Goal: Information Seeking & Learning: Learn about a topic

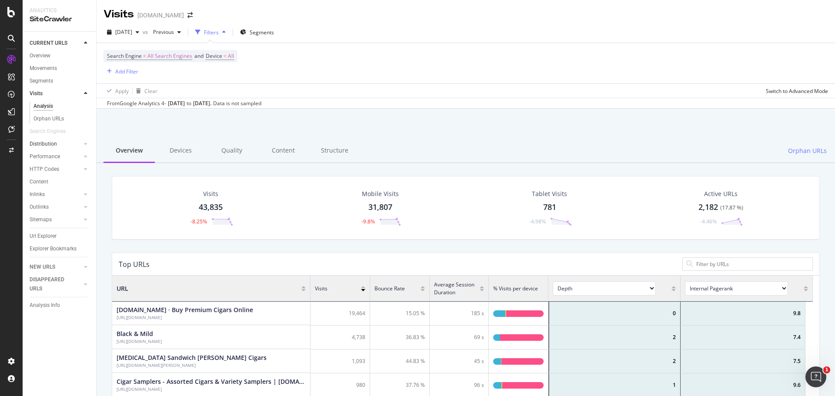
click at [62, 142] on link "Distribution" at bounding box center [56, 144] width 52 height 9
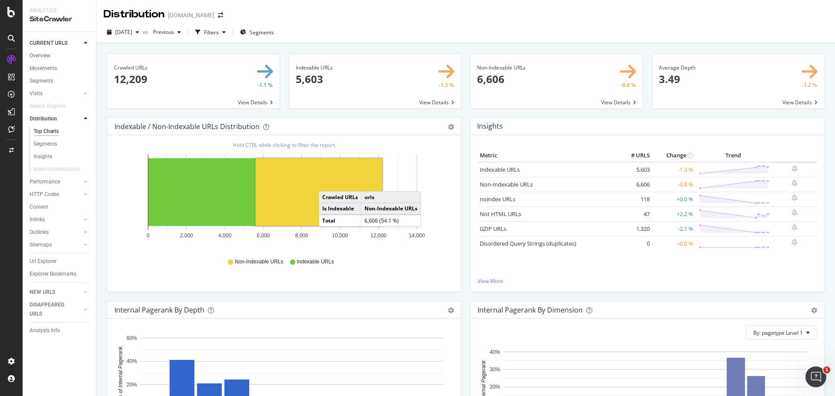
click at [327, 183] on rect "A chart." at bounding box center [319, 192] width 127 height 68
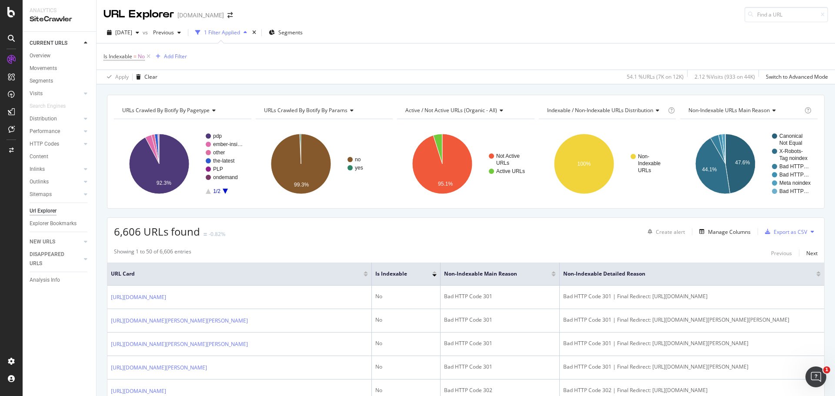
click at [49, 53] on div "Overview" at bounding box center [40, 55] width 21 height 9
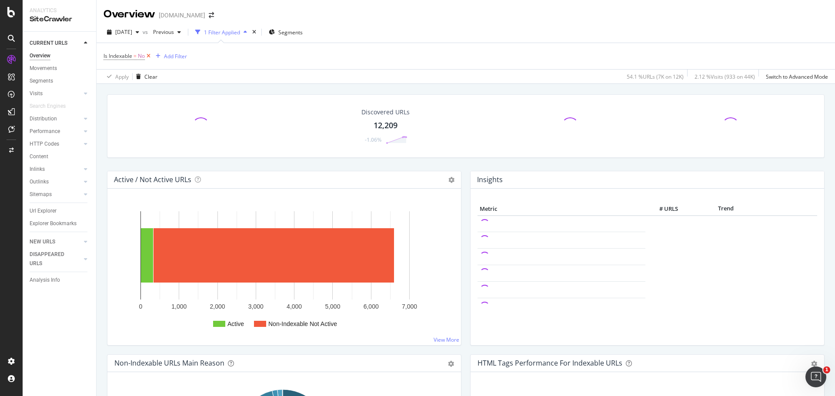
click at [148, 53] on icon at bounding box center [148, 56] width 7 height 9
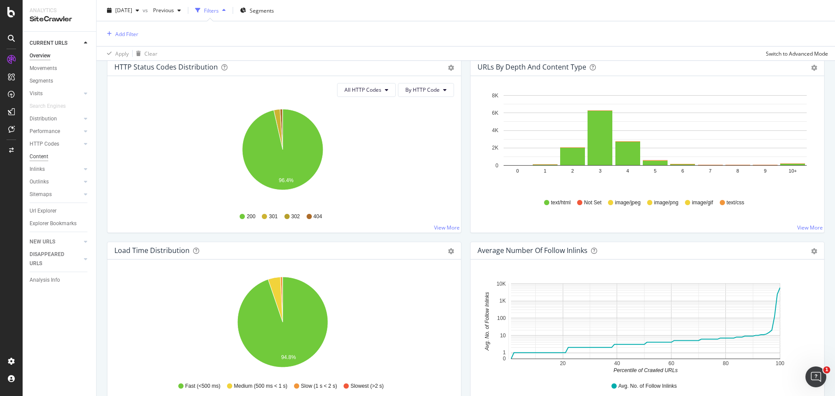
click at [47, 153] on div "Content" at bounding box center [39, 156] width 19 height 9
